Goal: Information Seeking & Learning: Learn about a topic

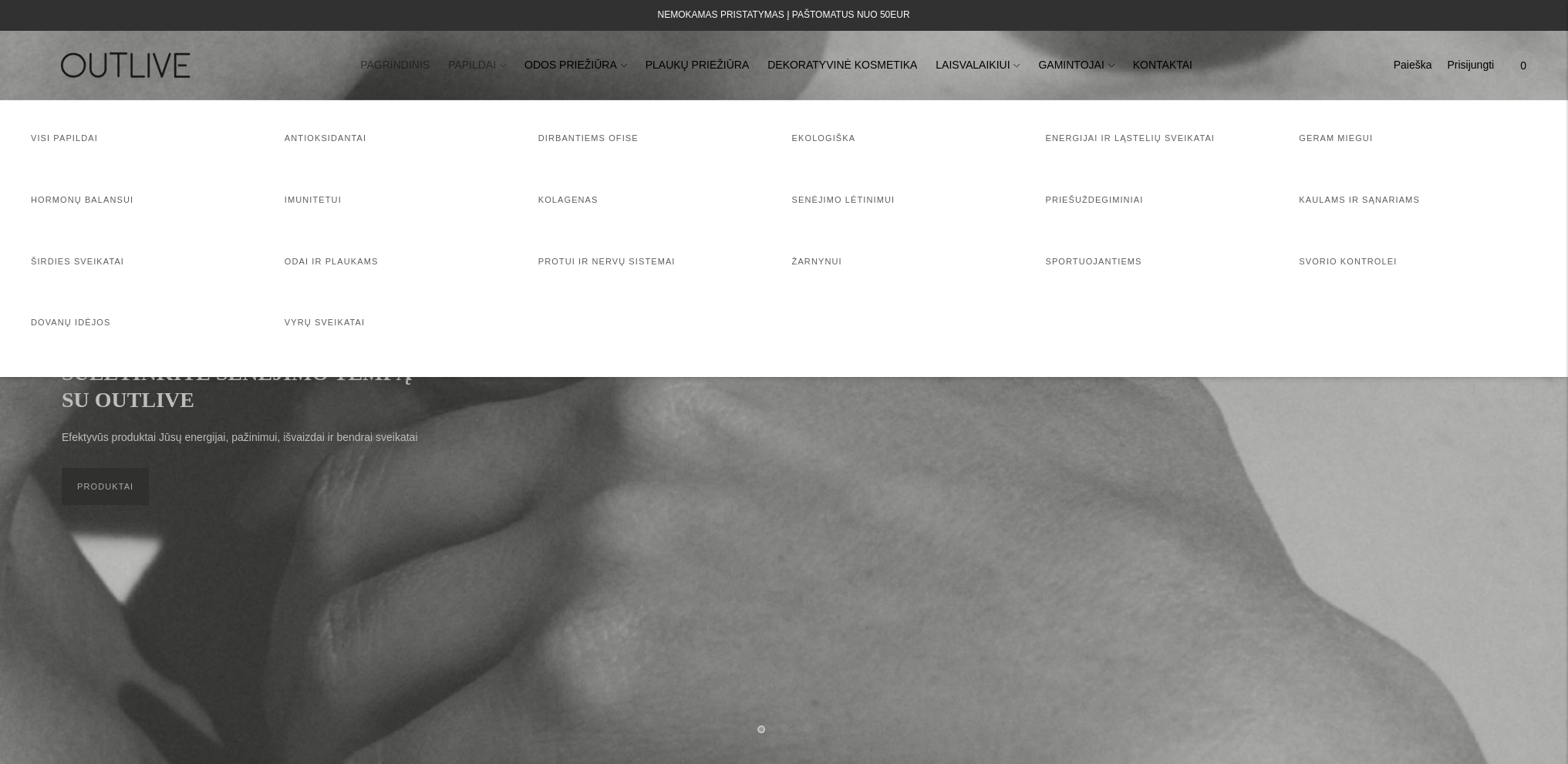
click at [506, 61] on link "PAPILDAI" at bounding box center [476, 65] width 57 height 34
drag, startPoint x: 565, startPoint y: 191, endPoint x: 537, endPoint y: 203, distance: 30.5
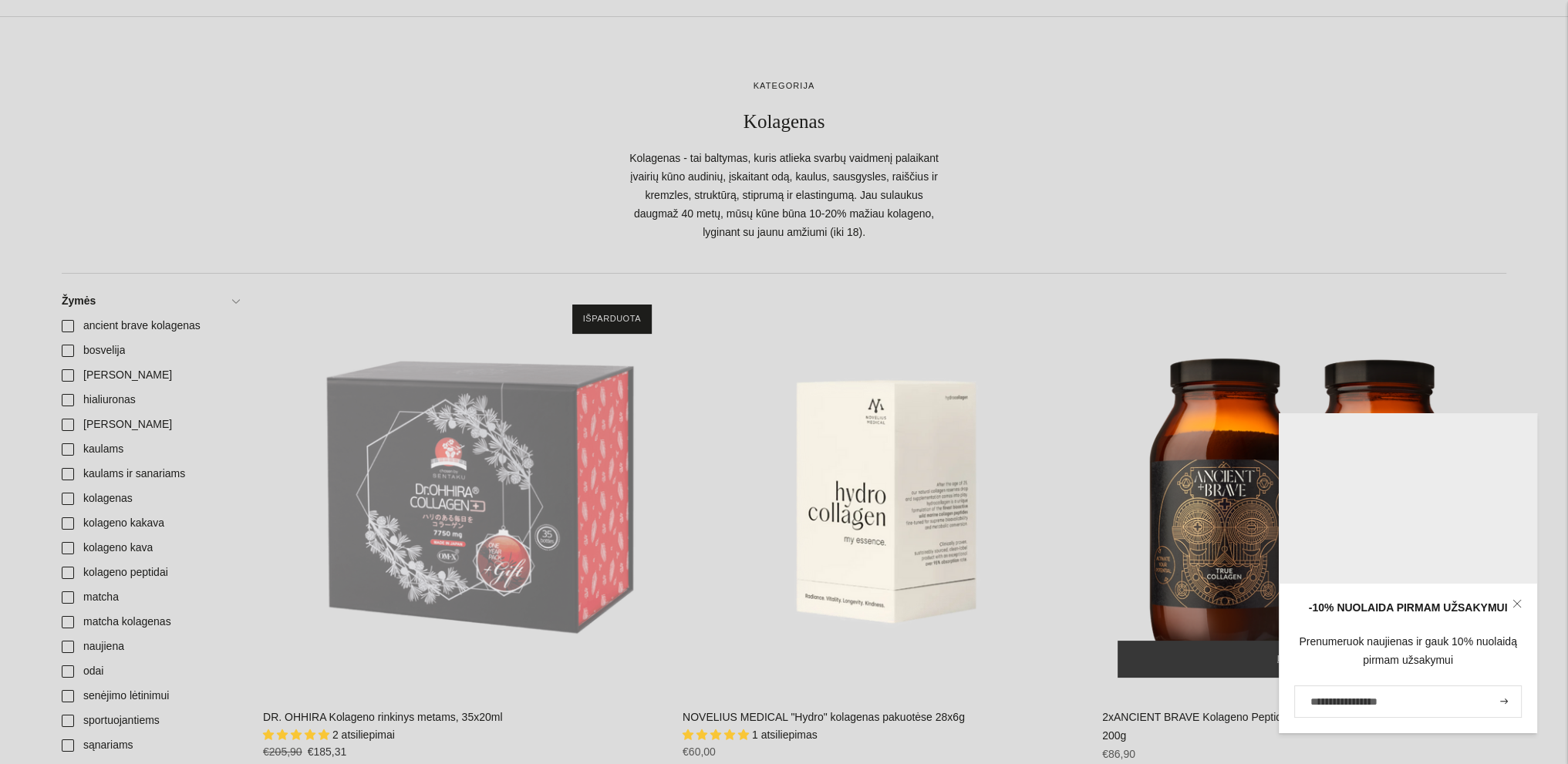
scroll to position [154, 0]
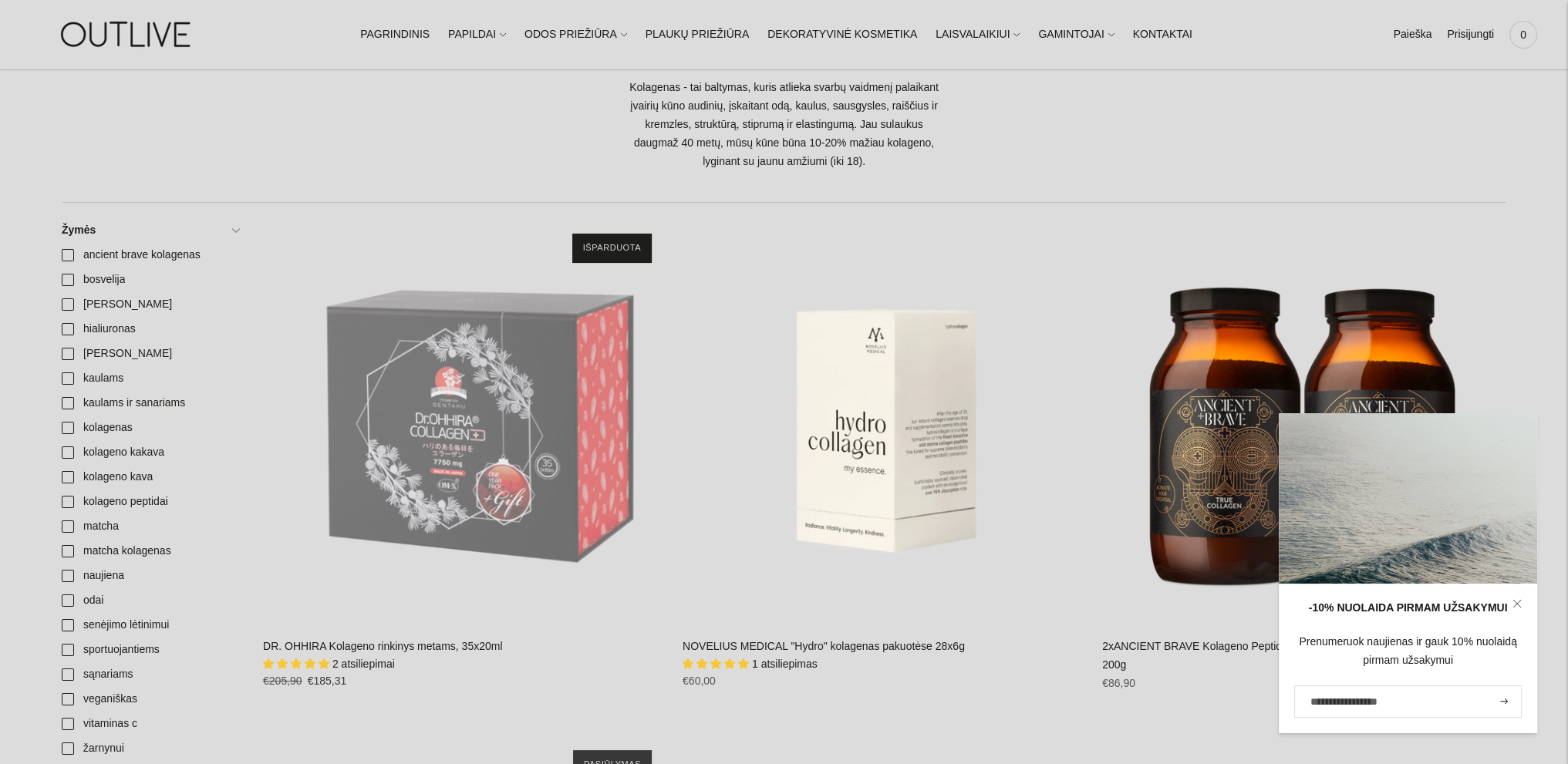
click at [1518, 604] on icon at bounding box center [1517, 604] width 9 height 9
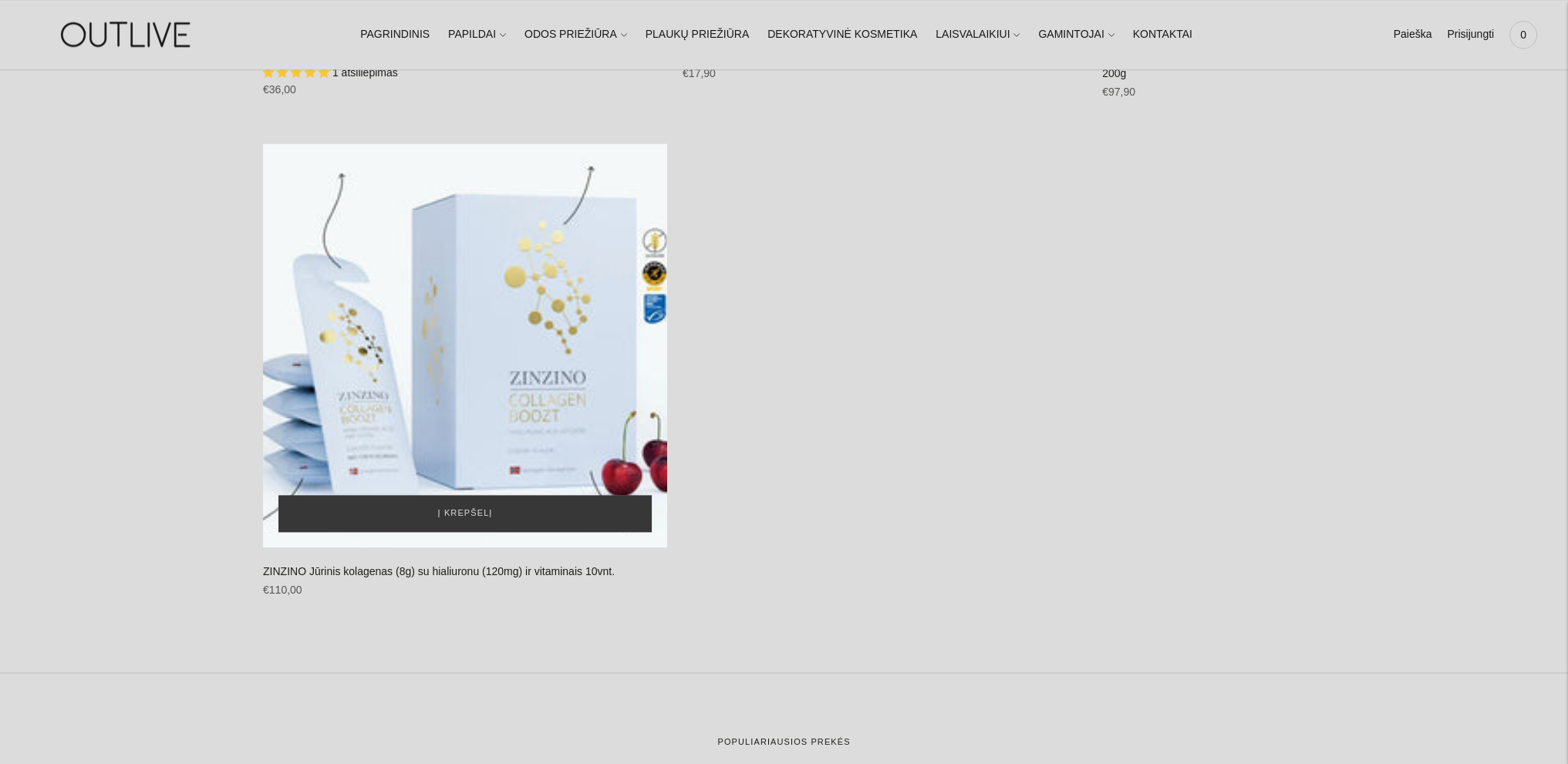
scroll to position [2931, 0]
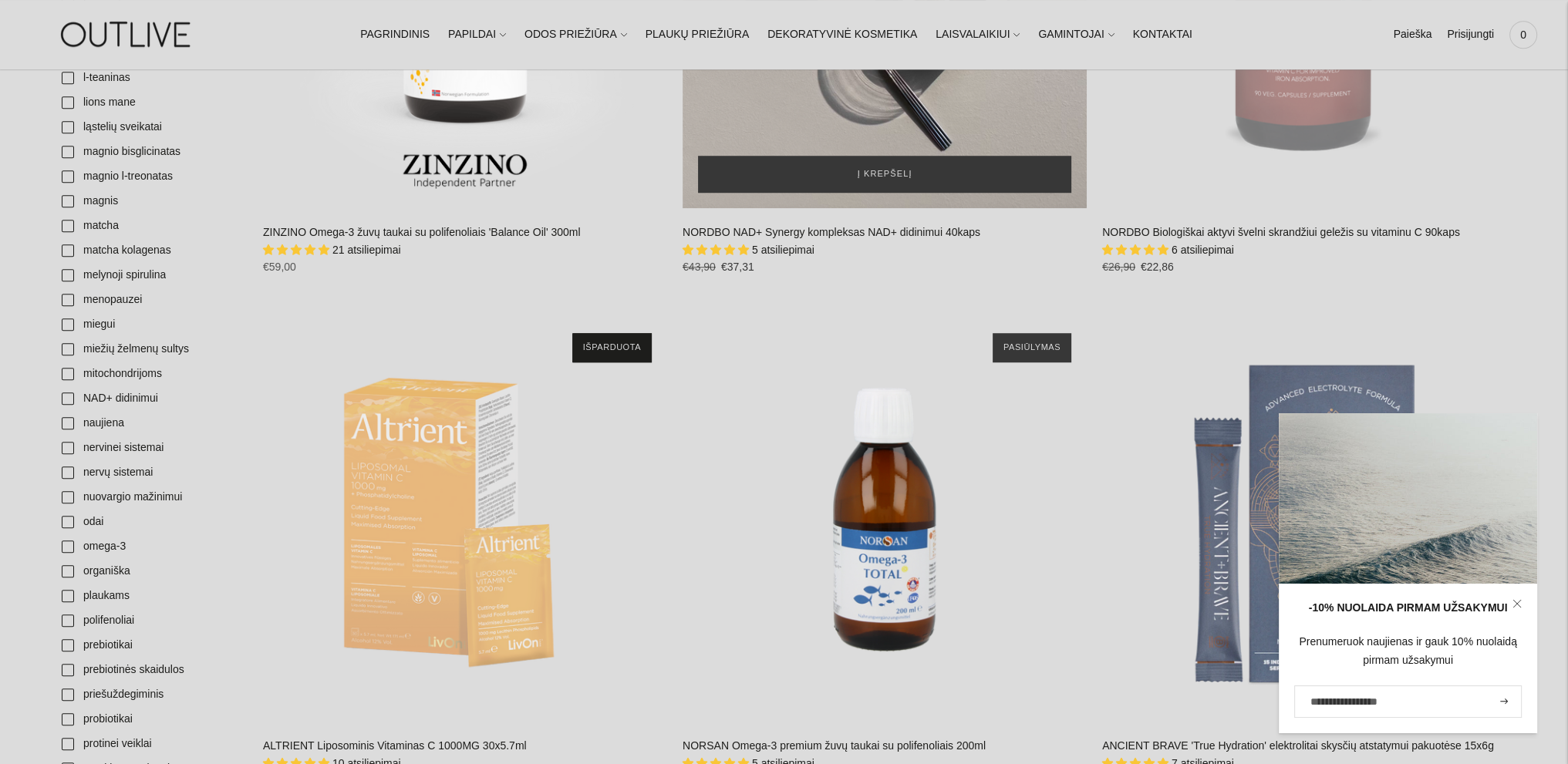
scroll to position [1697, 0]
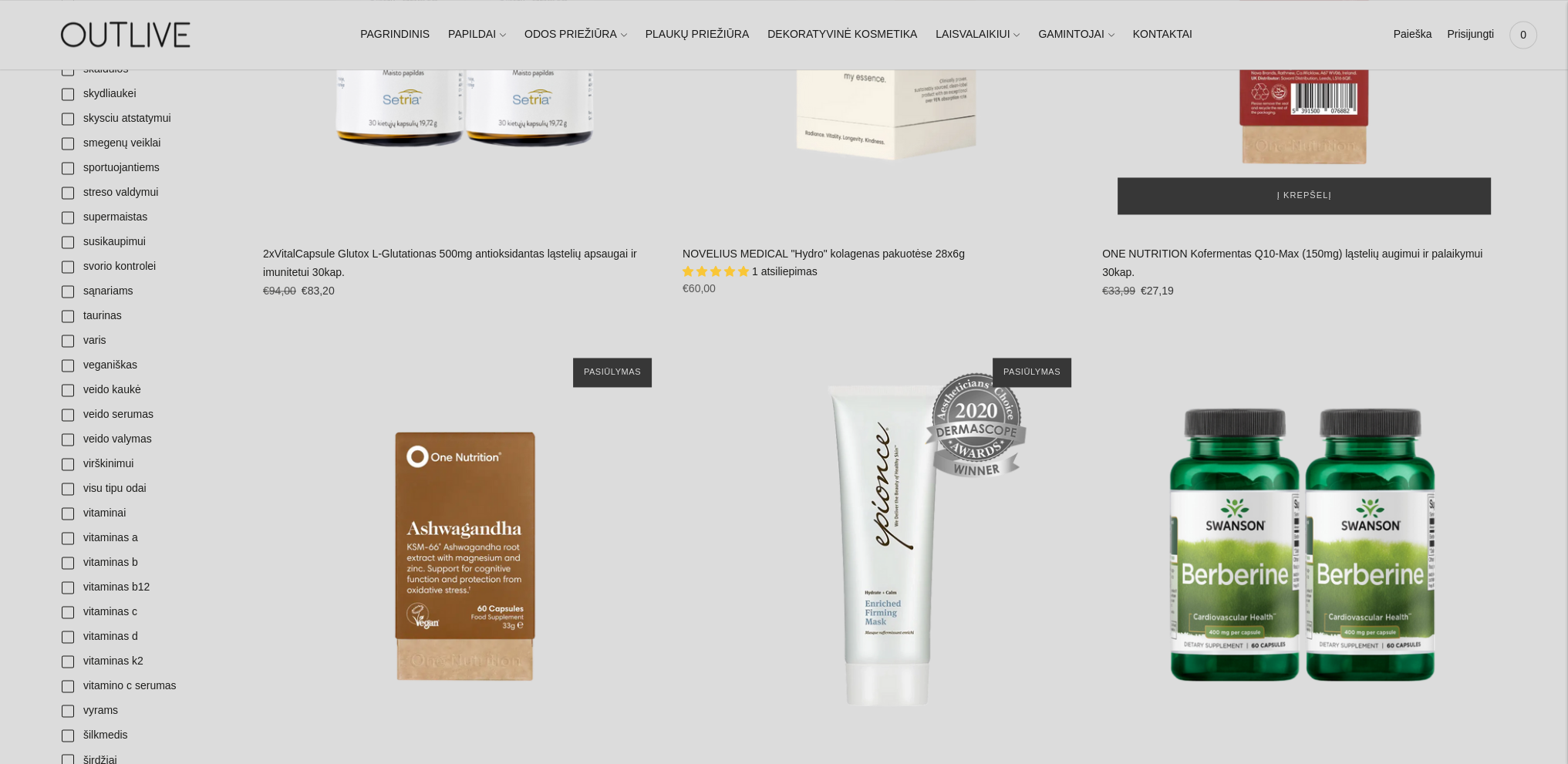
scroll to position [3470, 0]
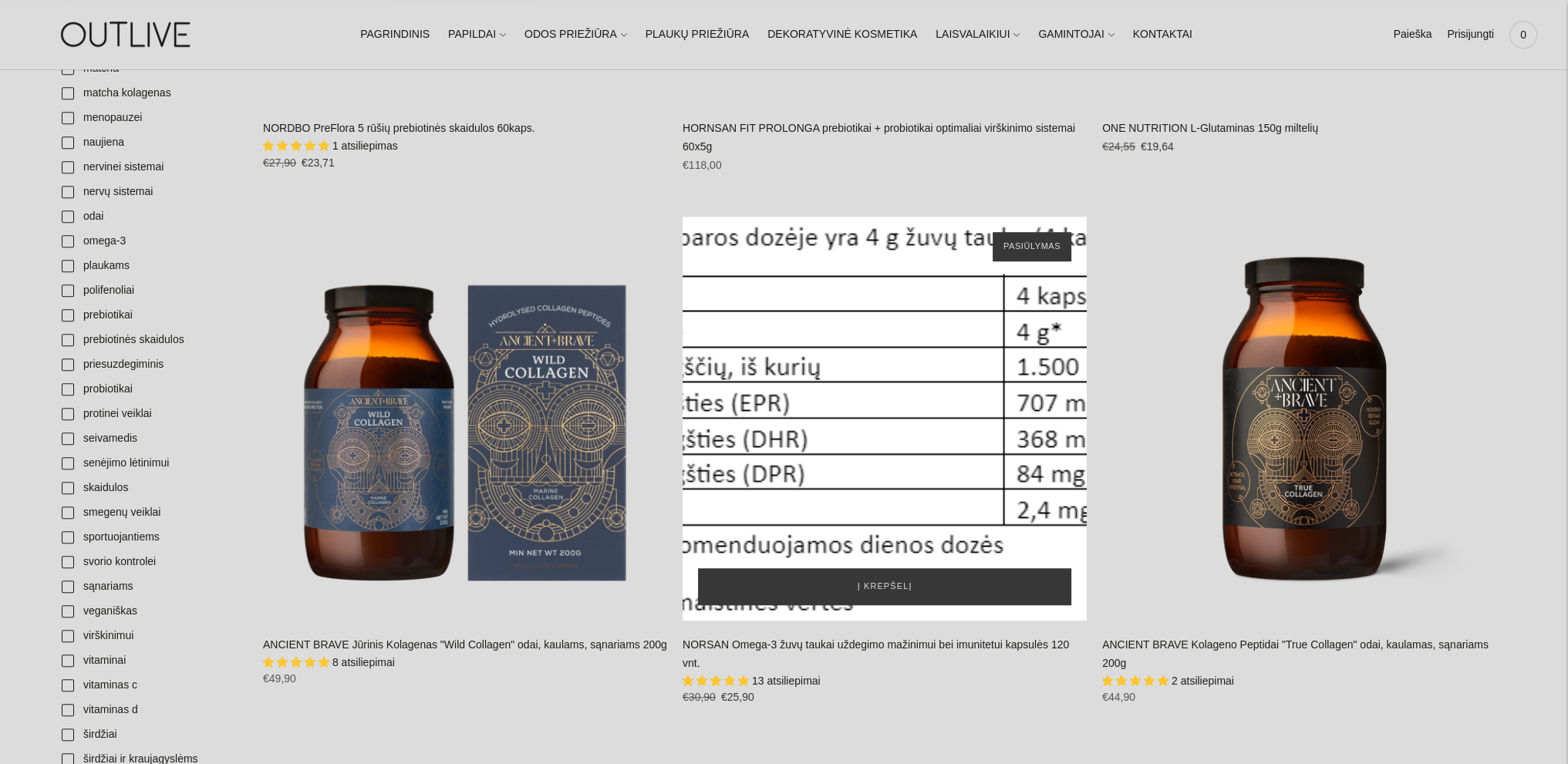
scroll to position [1542, 0]
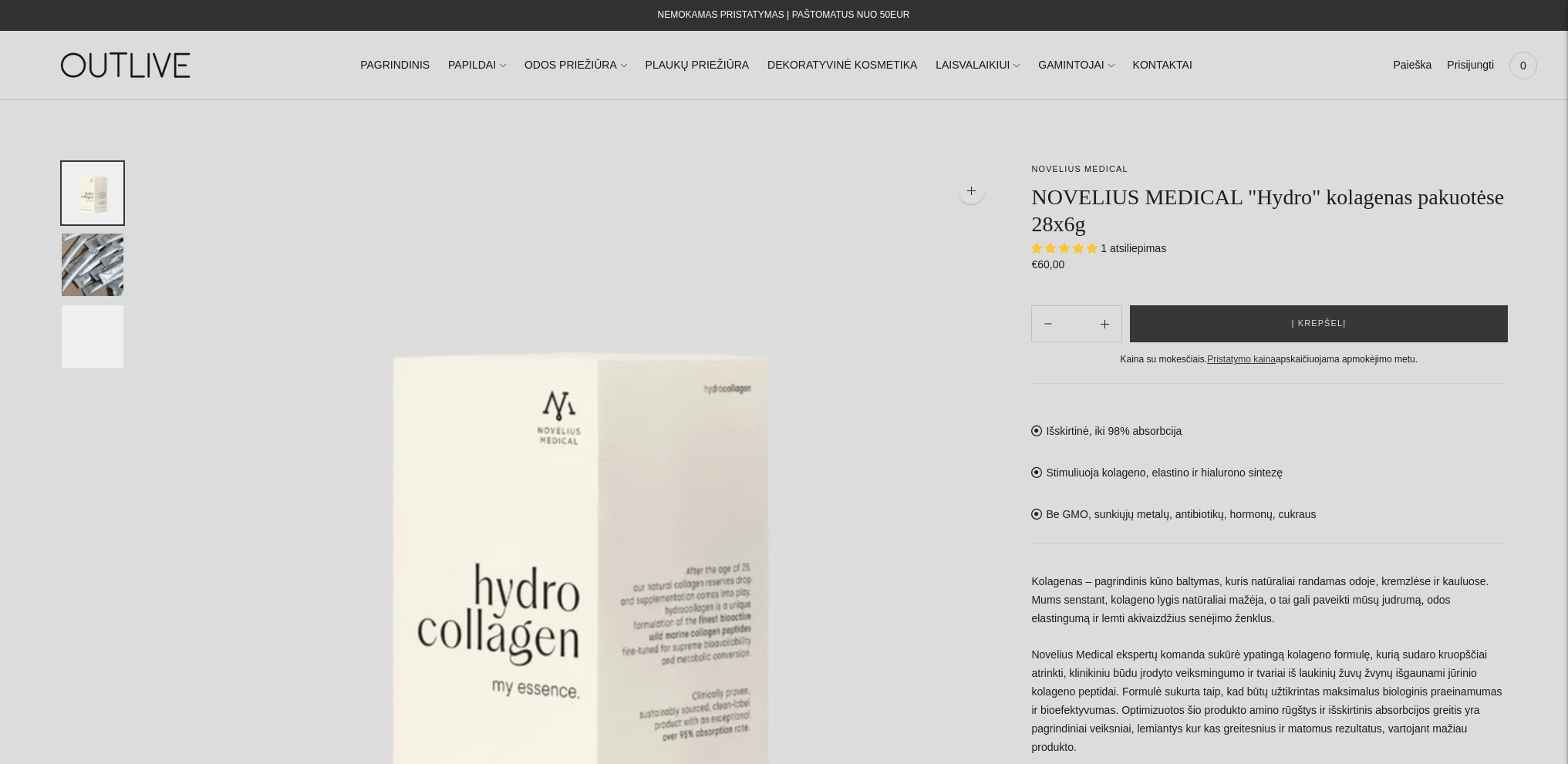
select select "**********"
click at [1132, 249] on span "1 atsiliepimas" at bounding box center [1132, 248] width 65 height 13
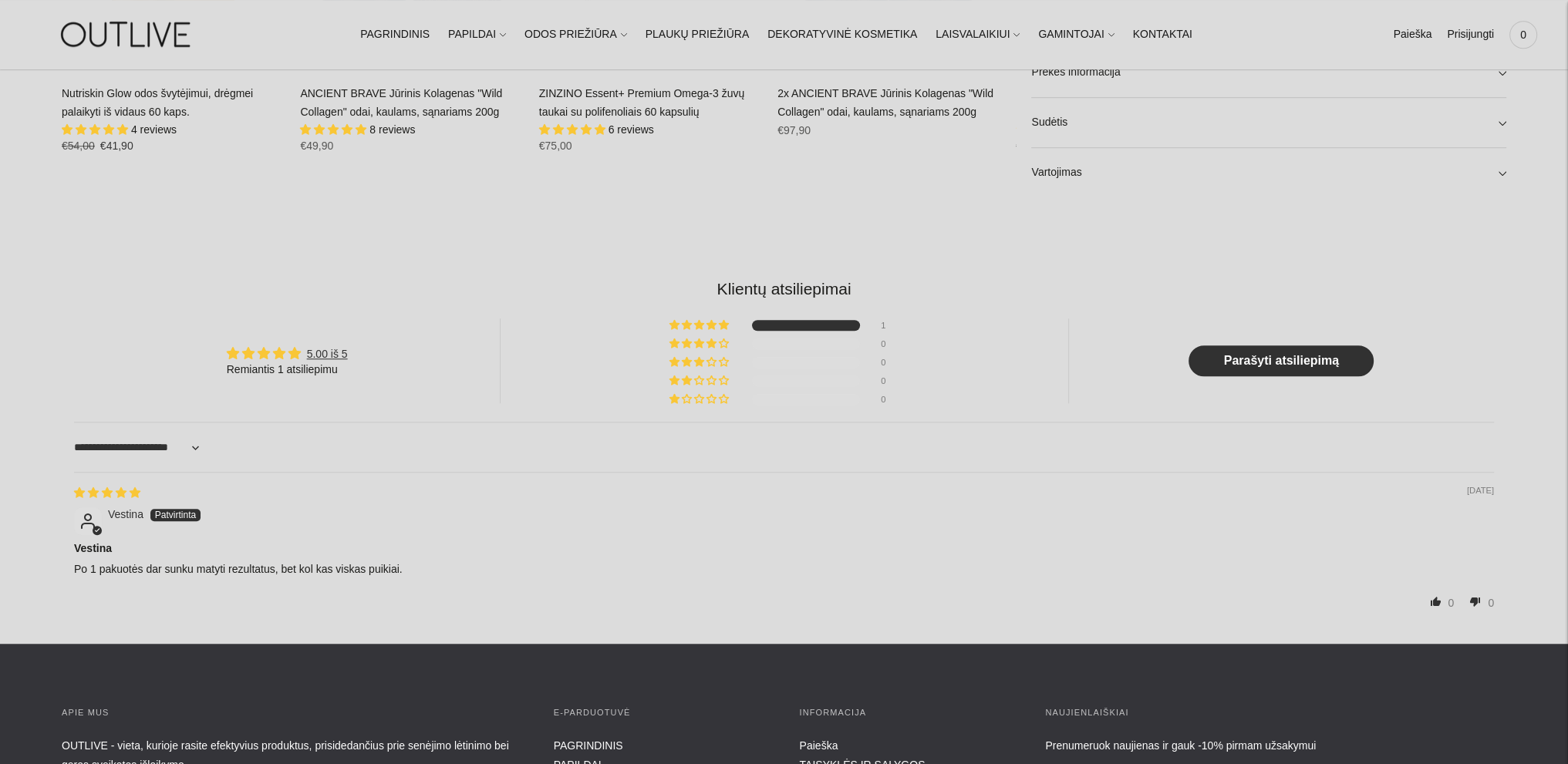
scroll to position [1697, 0]
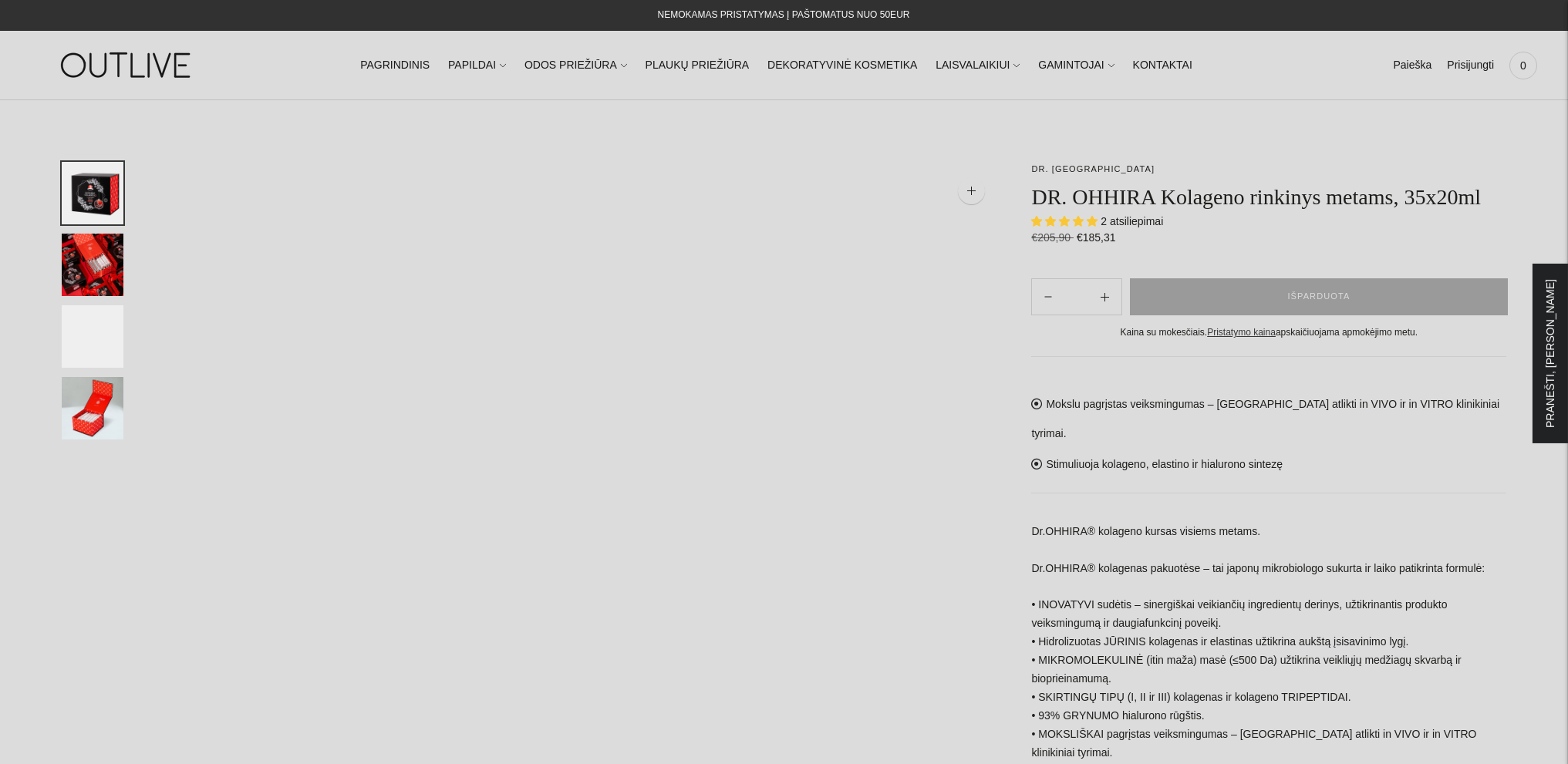
select select "**********"
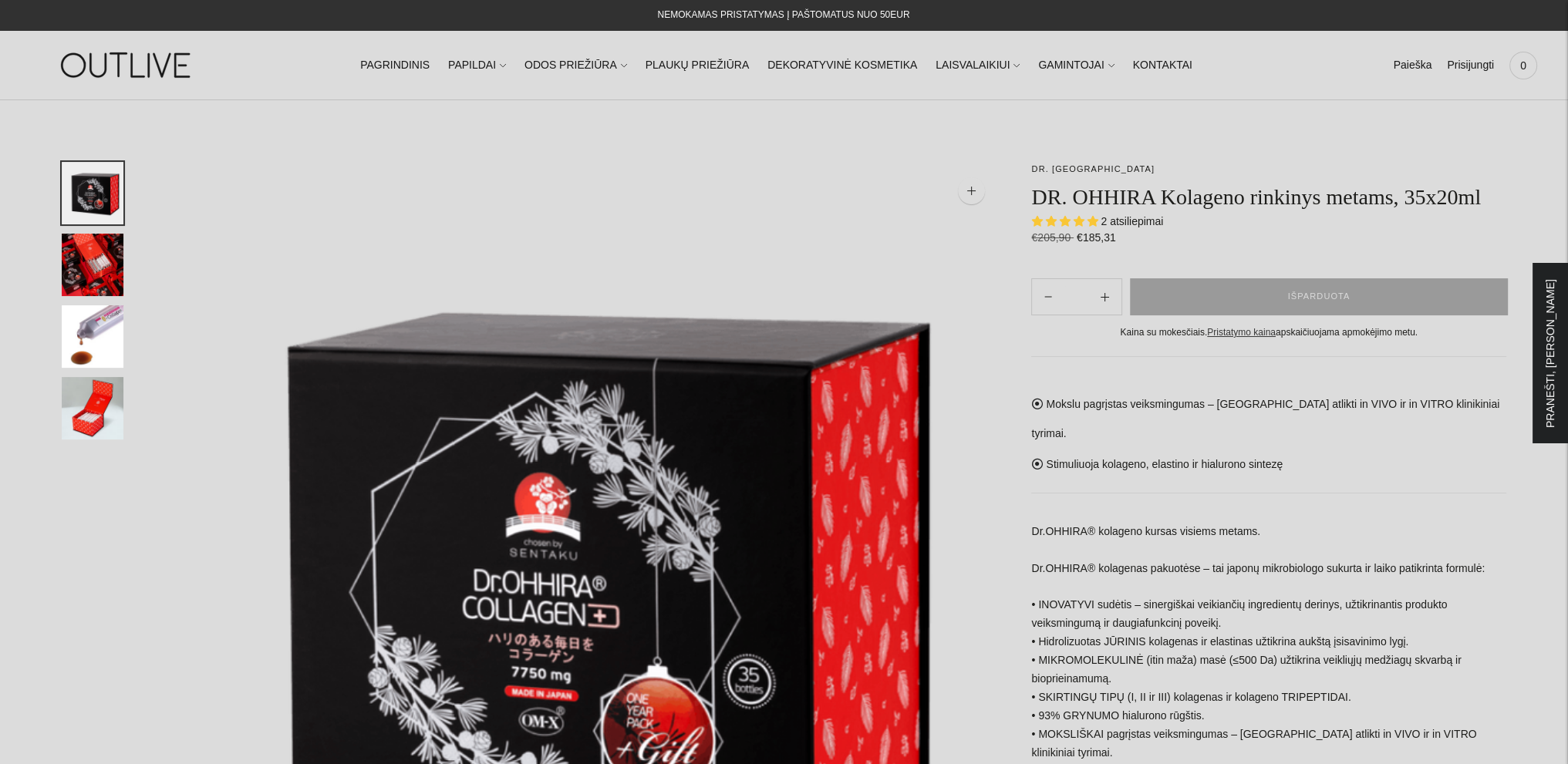
click at [1146, 224] on span "2 atsiliepimai" at bounding box center [1131, 221] width 62 height 13
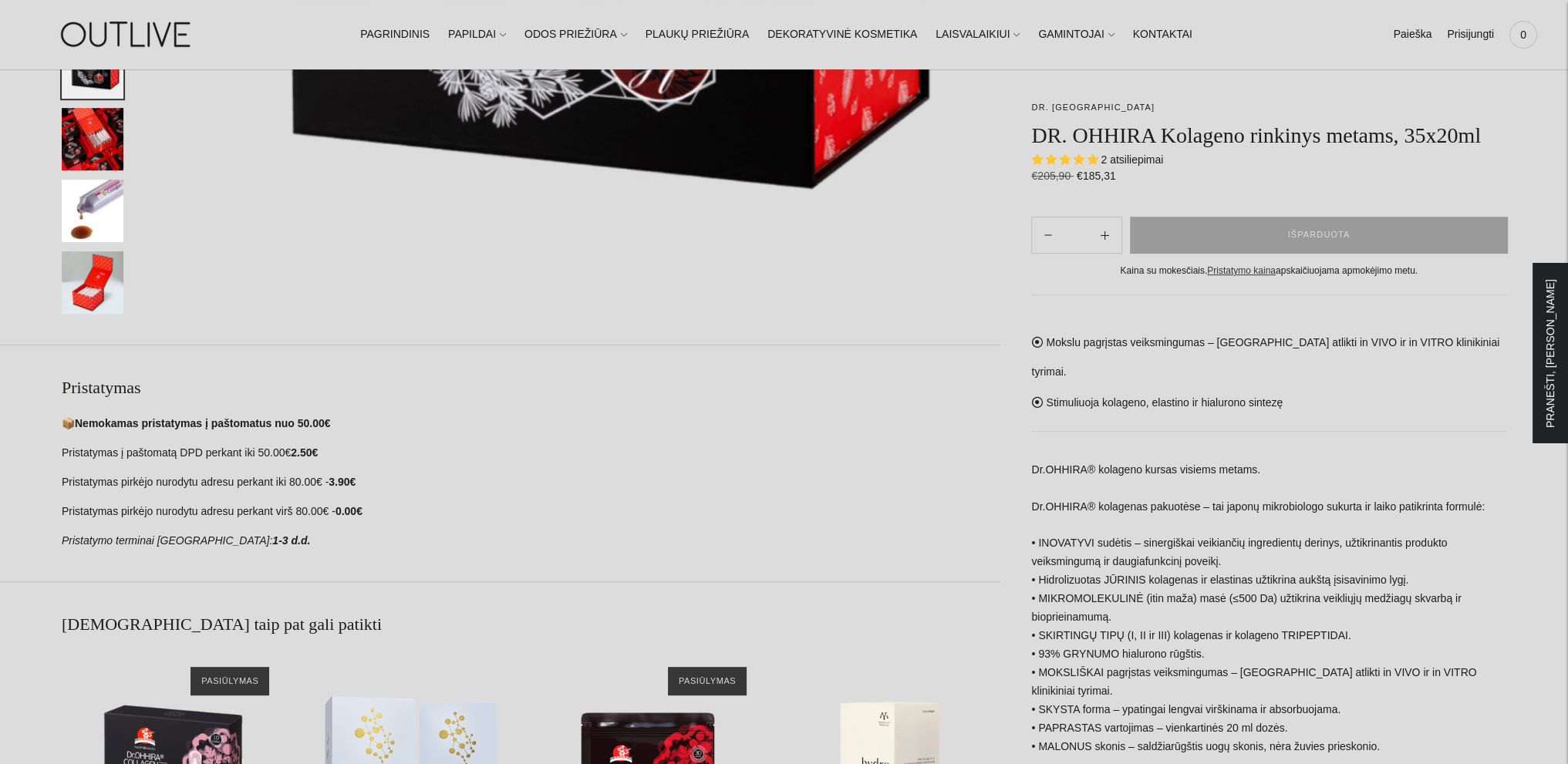
scroll to position [925, 0]
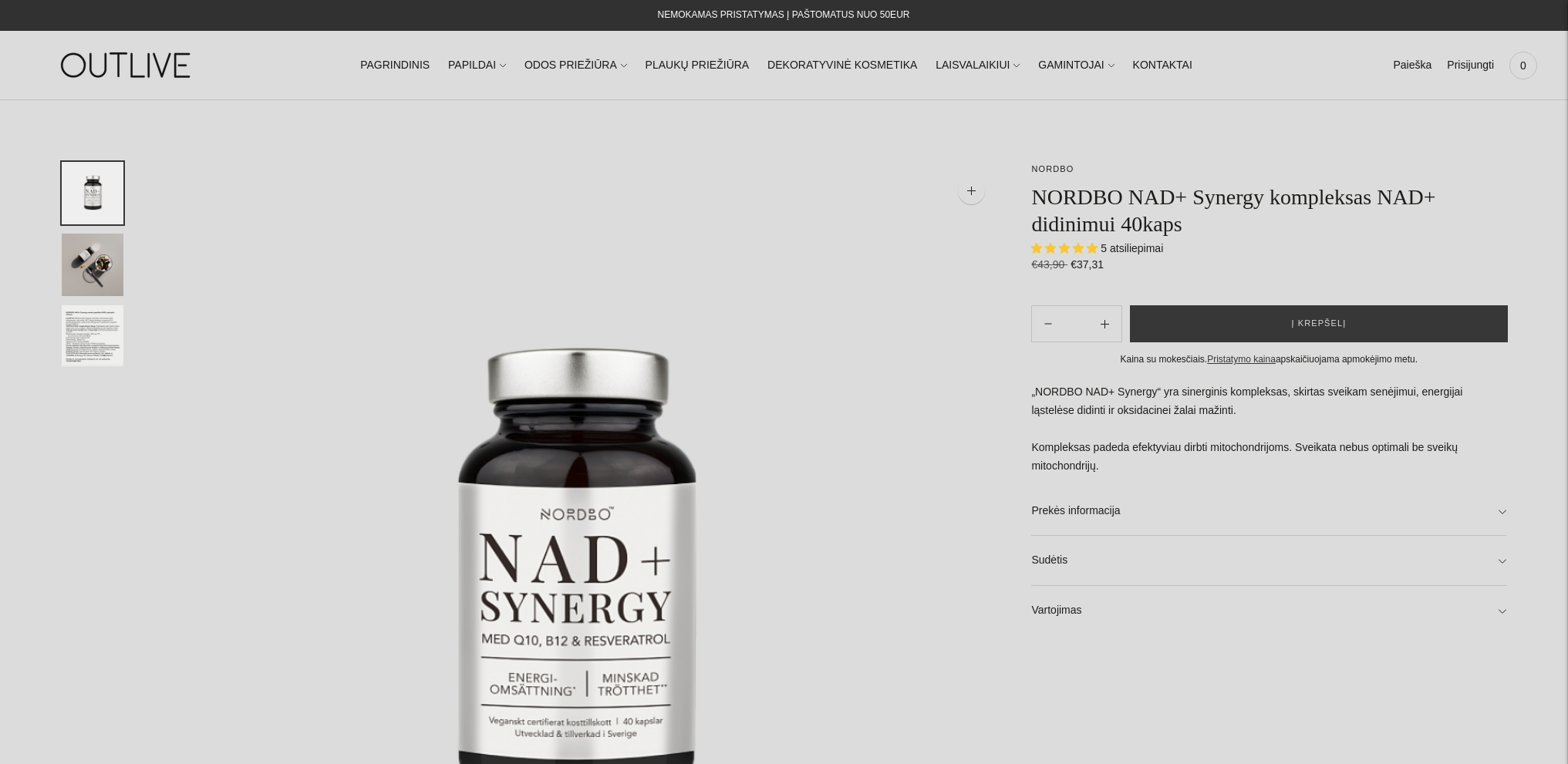
select select "**********"
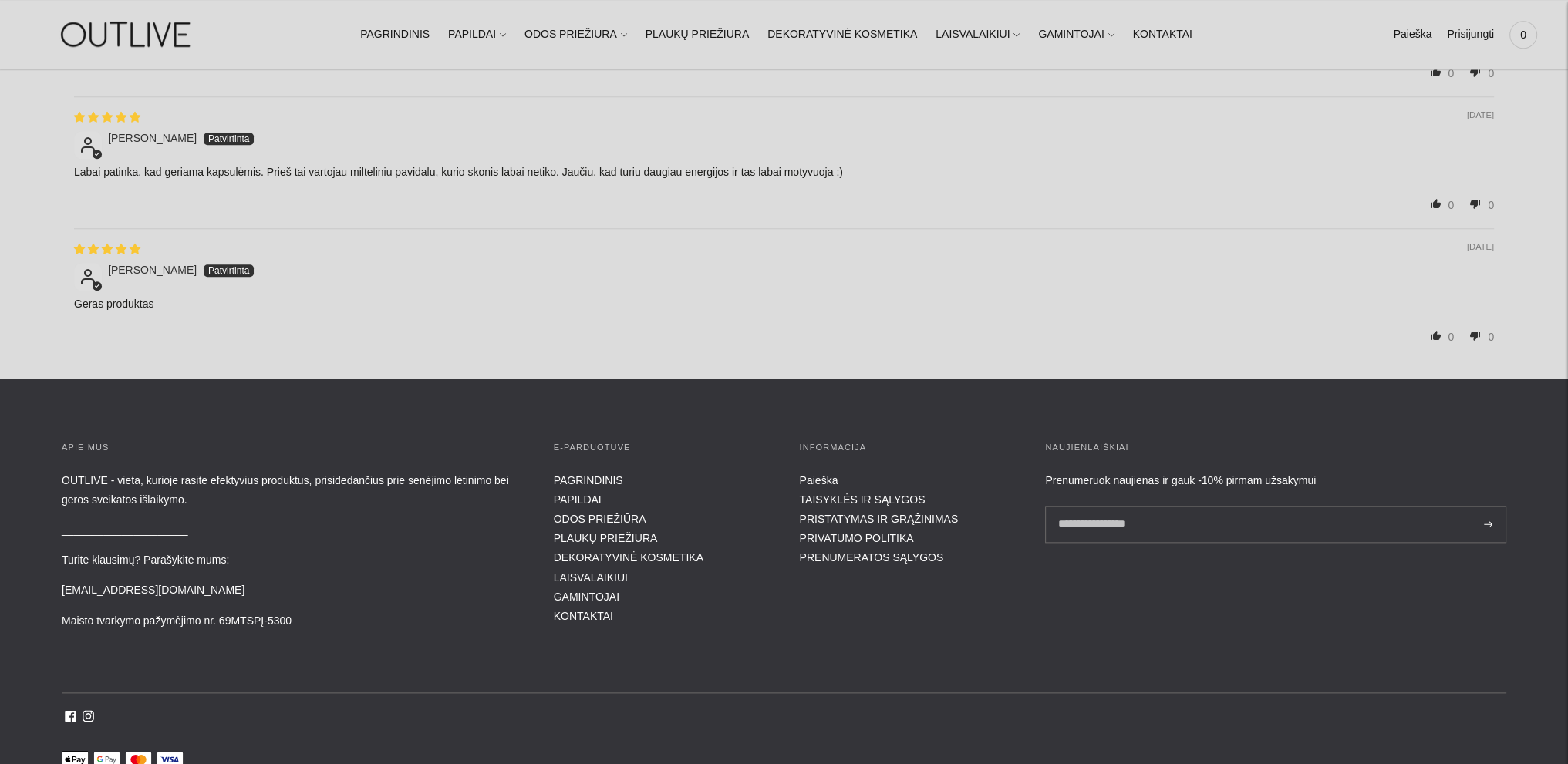
scroll to position [2313, 0]
